Goal: Book appointment/travel/reservation

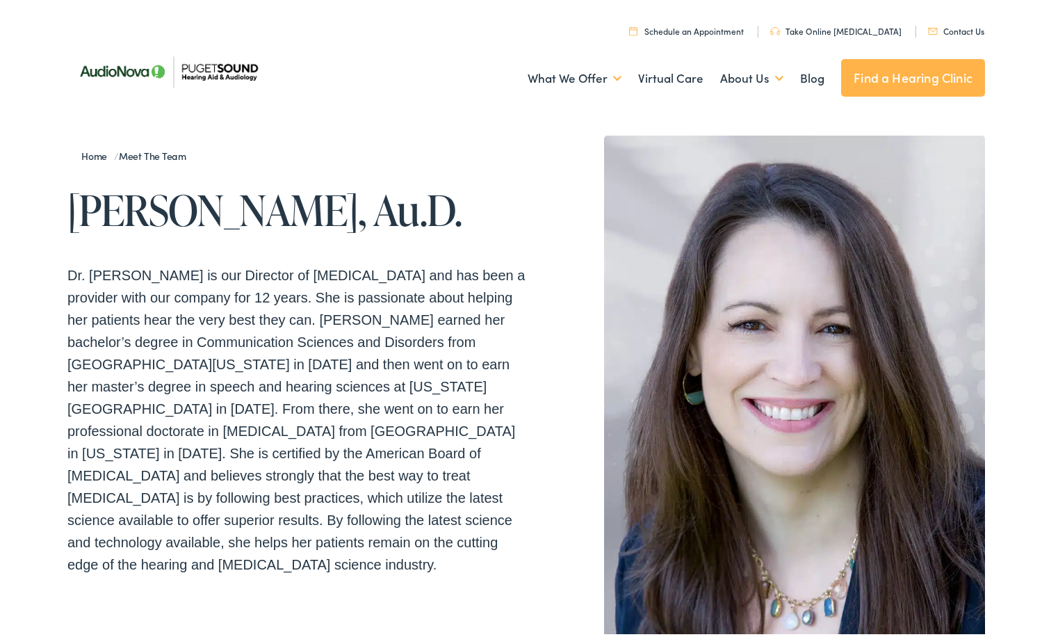
click at [708, 27] on link "Schedule an Appointment" at bounding box center [686, 28] width 115 height 12
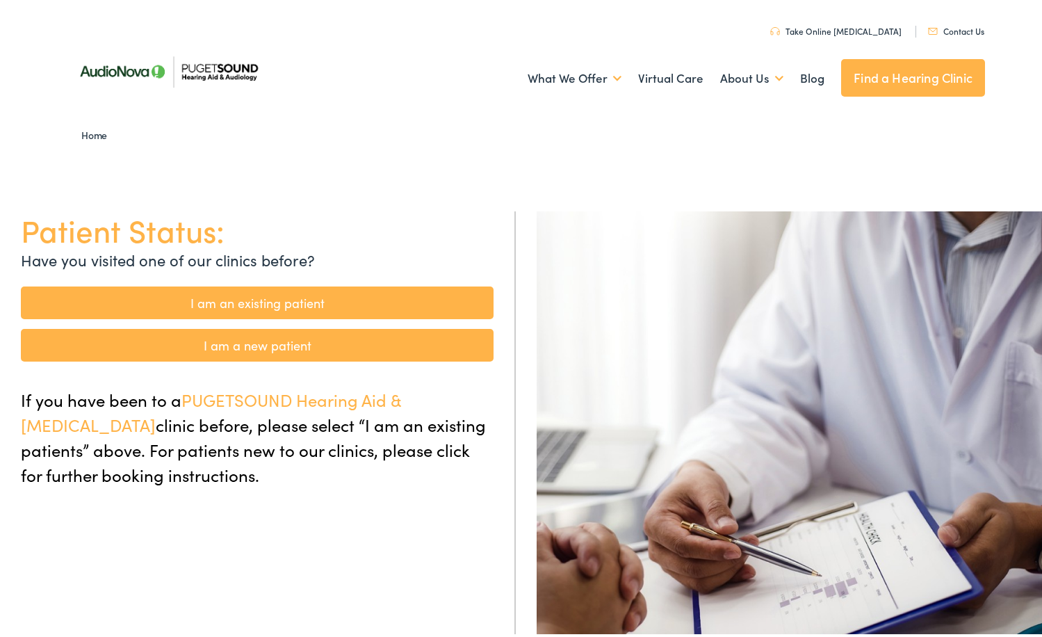
click at [240, 346] on link "I am a new patient" at bounding box center [257, 341] width 473 height 33
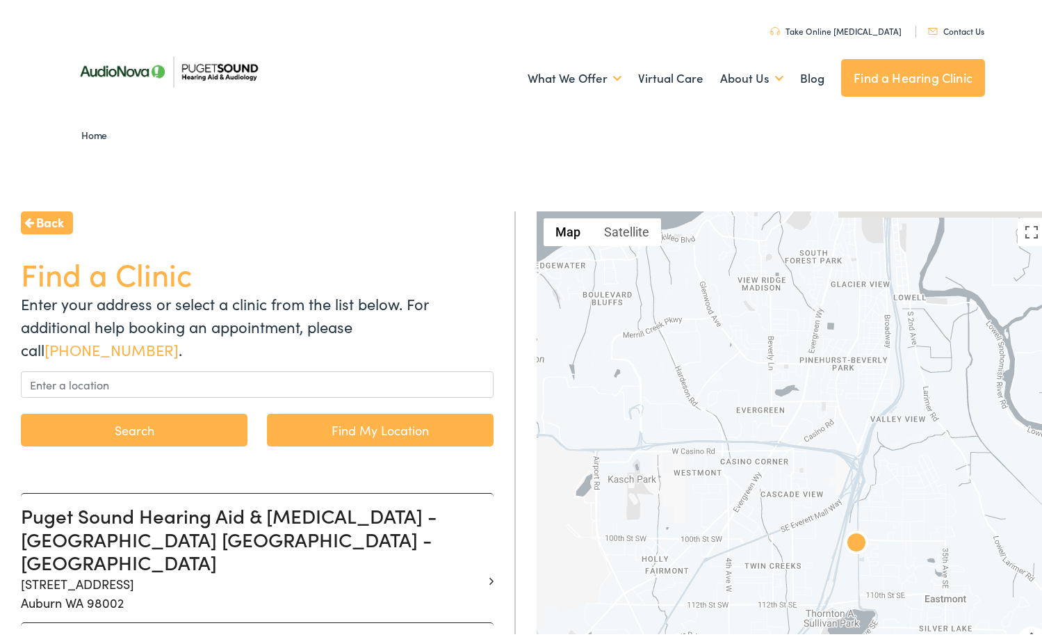
drag, startPoint x: 851, startPoint y: 337, endPoint x: 876, endPoint y: 496, distance: 160.4
click at [876, 496] on div at bounding box center [795, 462] width 516 height 509
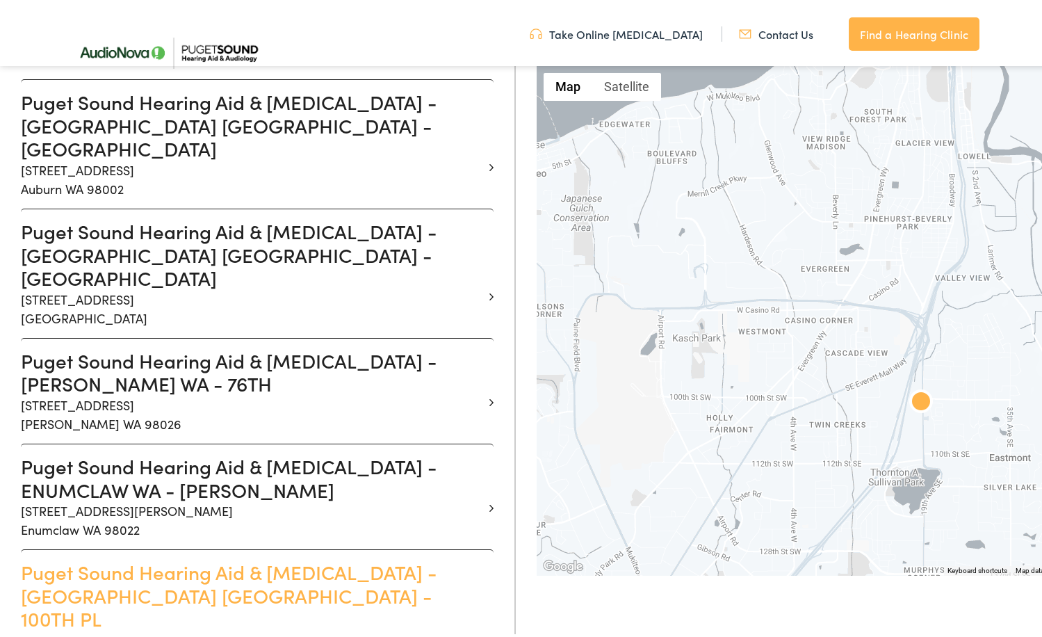
scroll to position [487, 0]
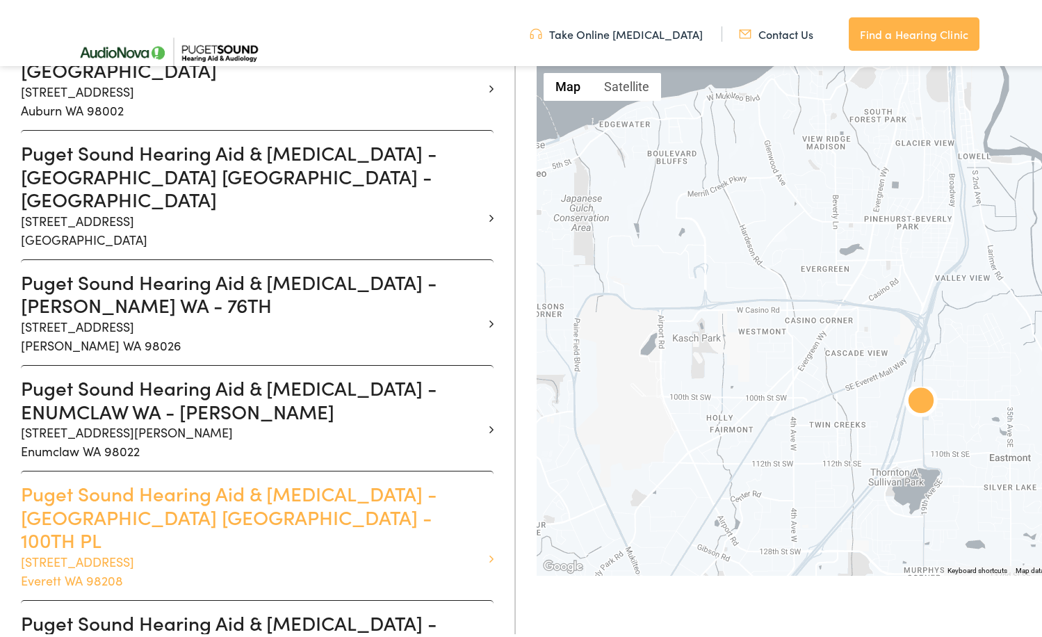
click at [217, 478] on h3 "Puget Sound Hearing Aid & Audiology - EVERETT WA - 100TH PL" at bounding box center [252, 513] width 462 height 70
